Goal: Check status: Check status

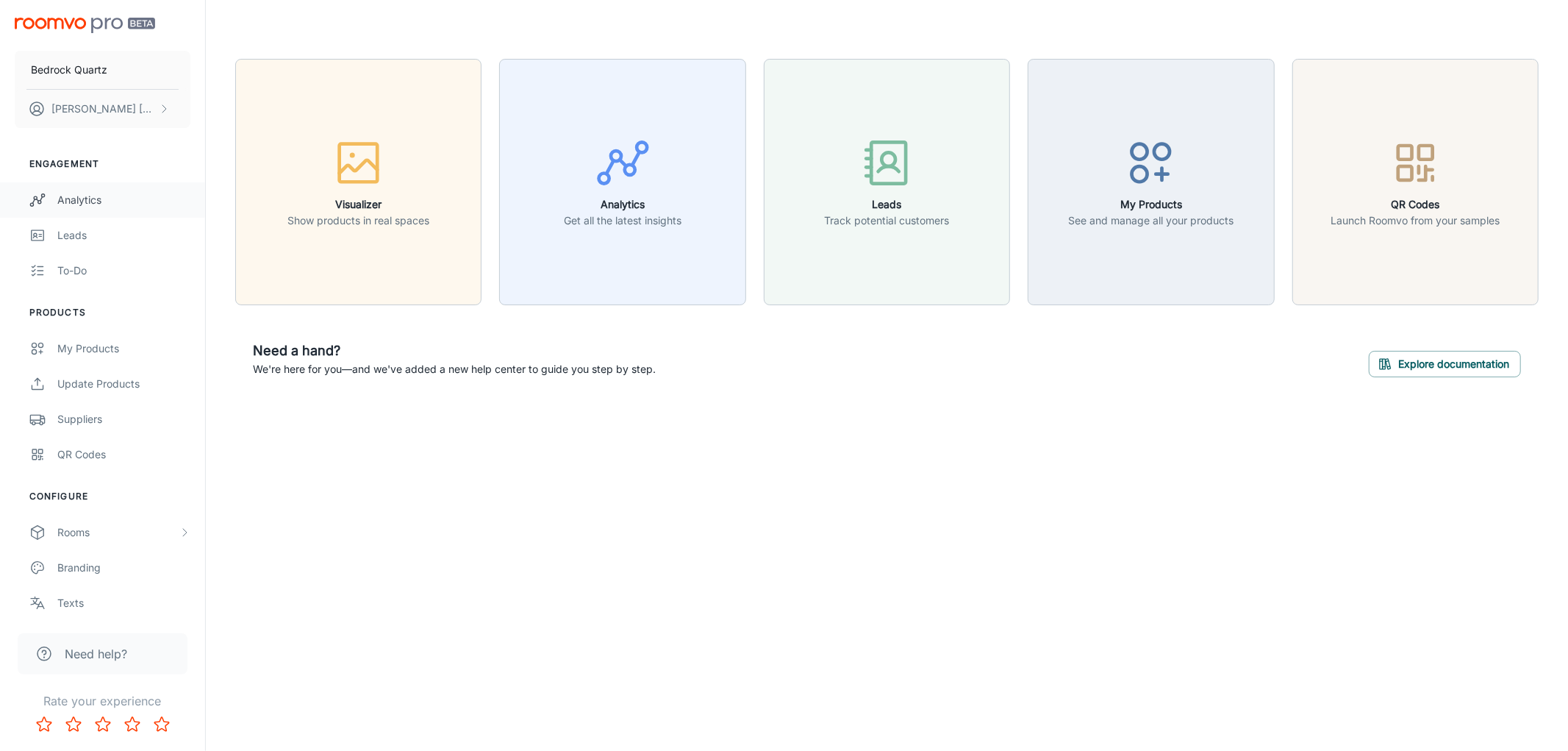
click at [77, 198] on div "Analytics" at bounding box center [124, 200] width 133 height 16
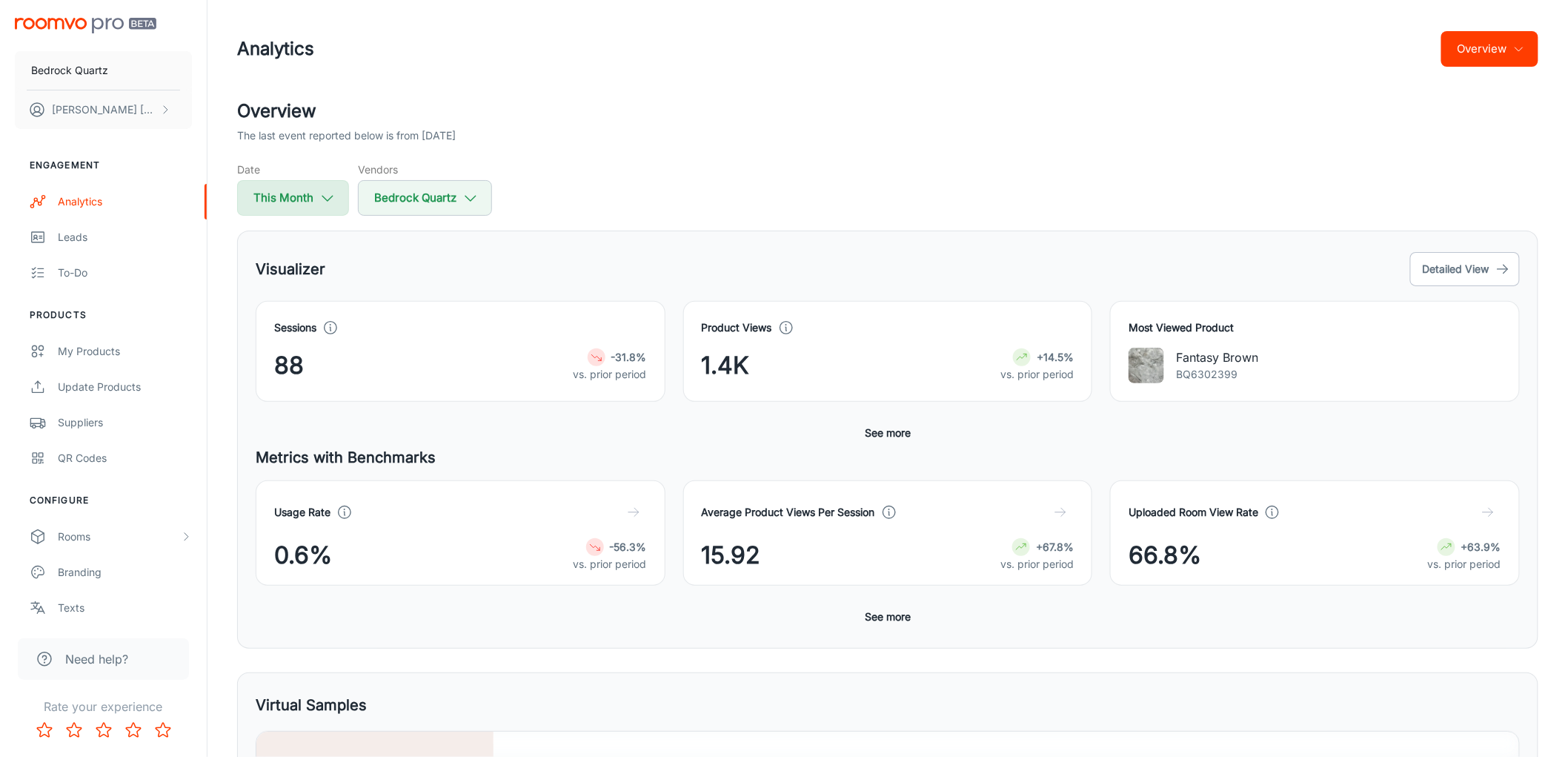
click at [329, 193] on icon "button" at bounding box center [327, 198] width 16 height 16
select select "7"
select select "2025"
select select "7"
select select "2025"
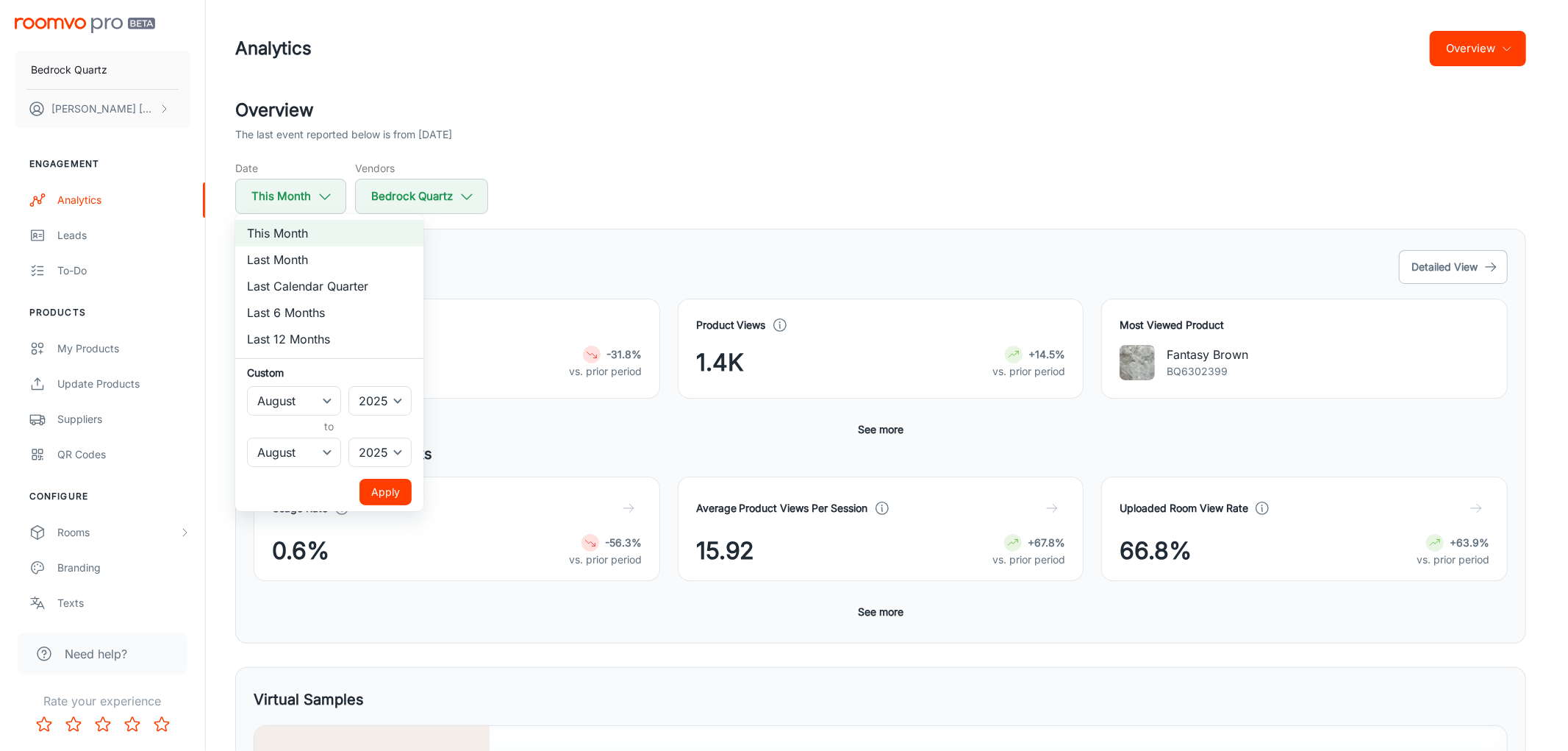
click at [626, 164] on div at bounding box center [784, 375] width 1568 height 751
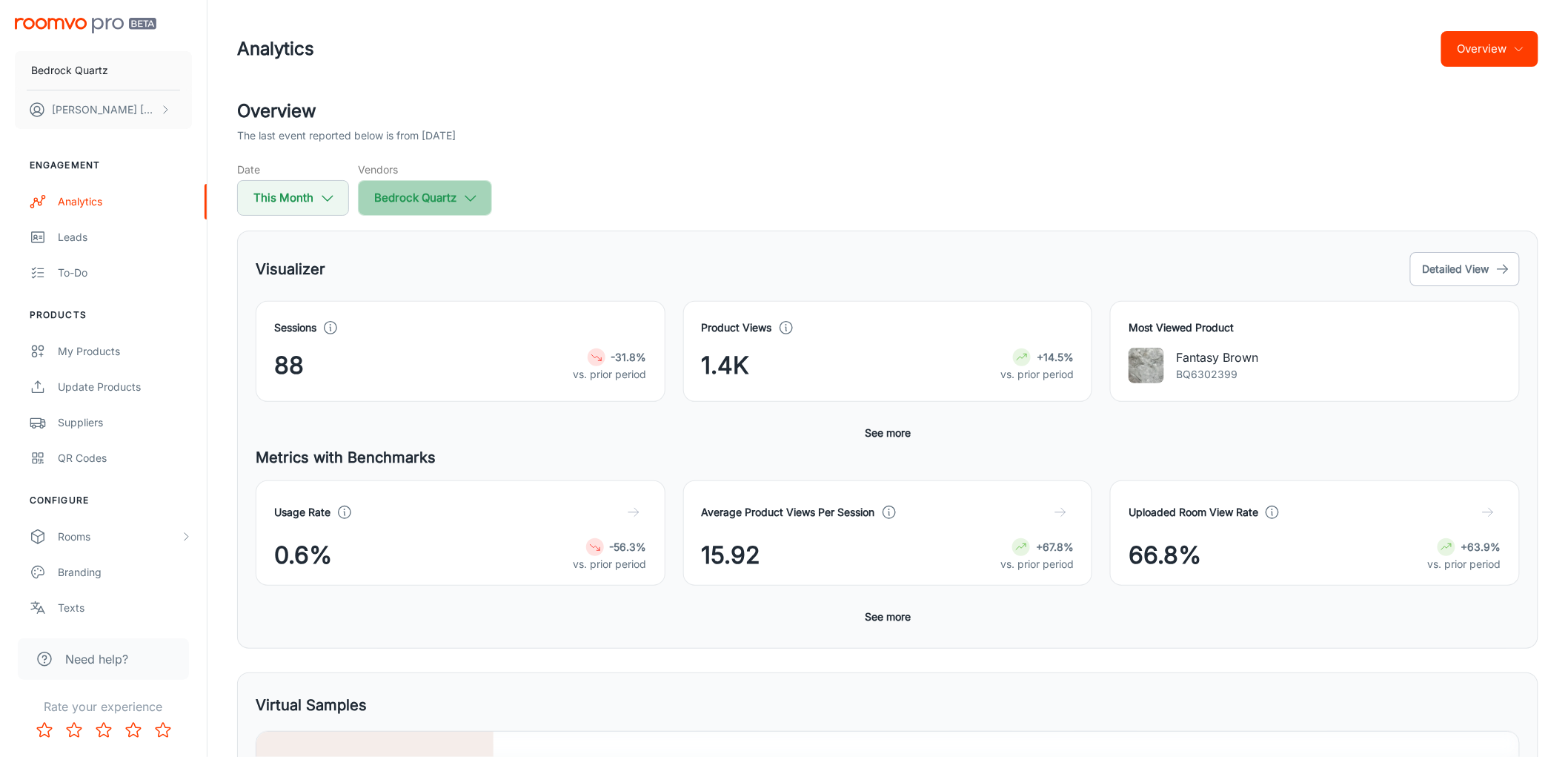
click at [464, 198] on button "Bedrock Quartz" at bounding box center [424, 198] width 134 height 36
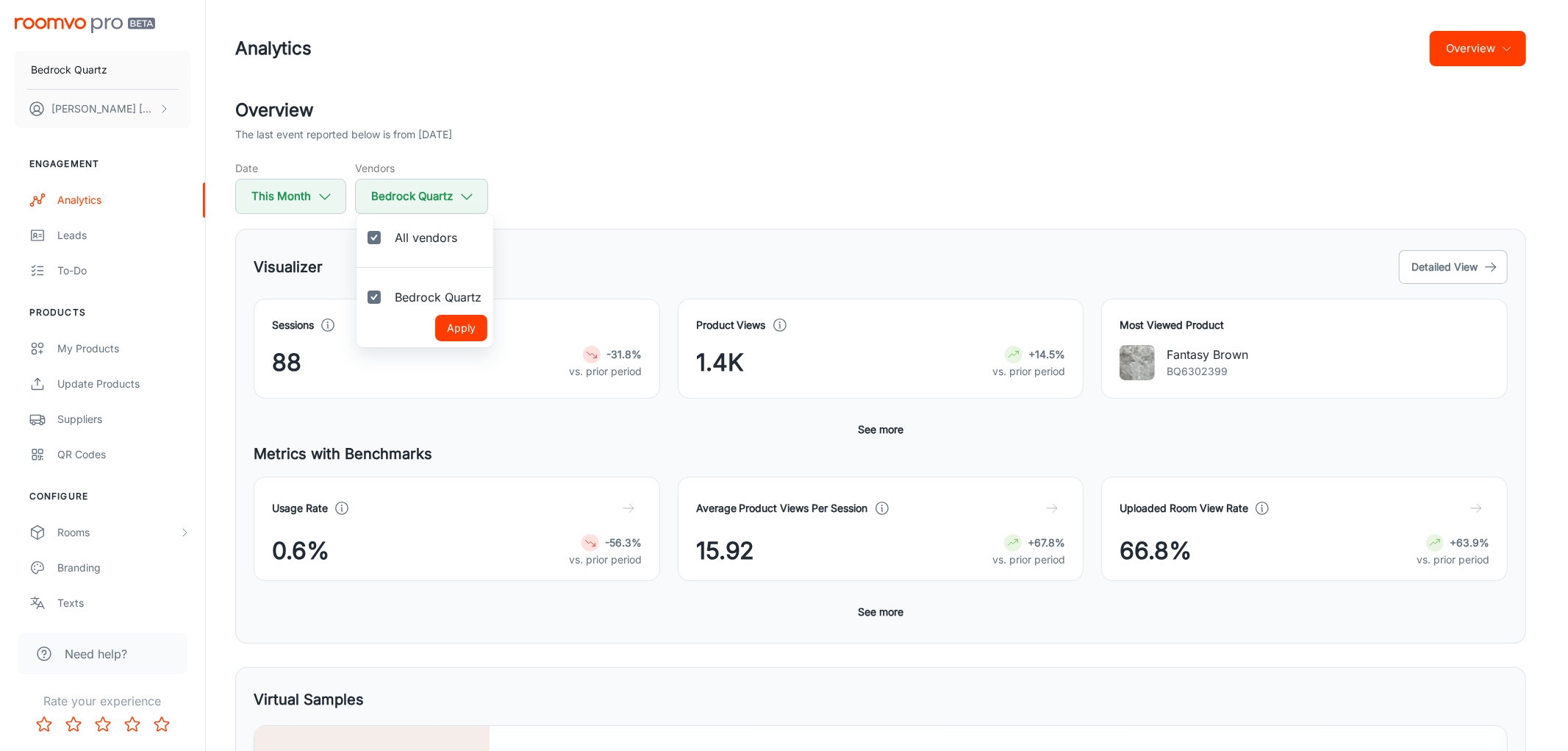
click at [586, 181] on div at bounding box center [784, 375] width 1568 height 751
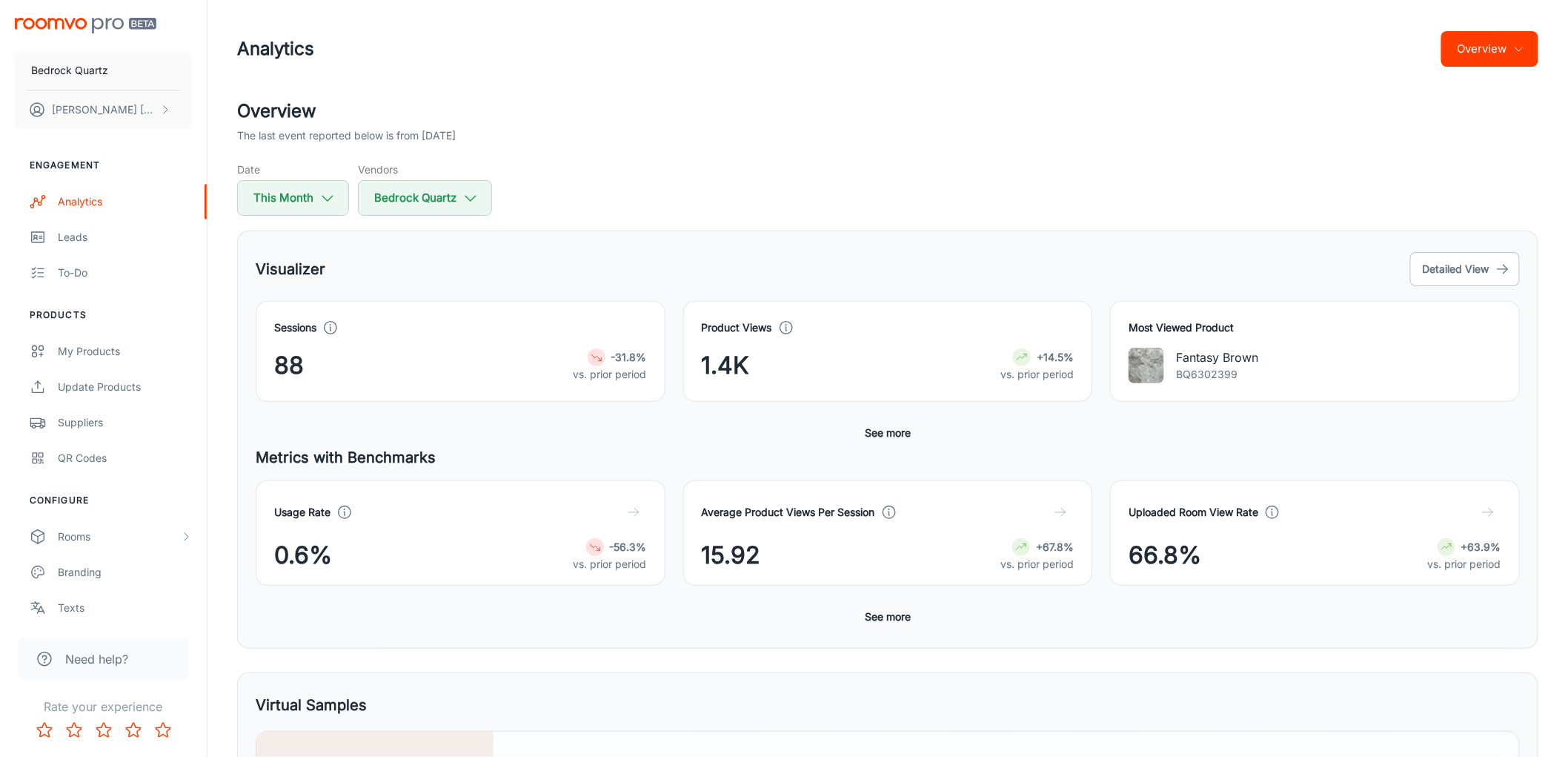
click at [883, 432] on button "See more" at bounding box center [888, 433] width 58 height 27
